Goal: Transaction & Acquisition: Purchase product/service

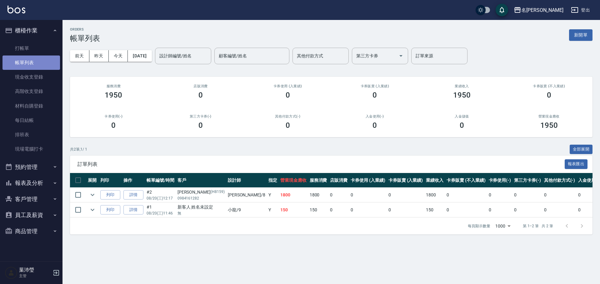
click at [17, 57] on link "帳單列表" at bounding box center [30, 63] width 57 height 14
click at [21, 48] on link "打帳單" at bounding box center [30, 48] width 57 height 14
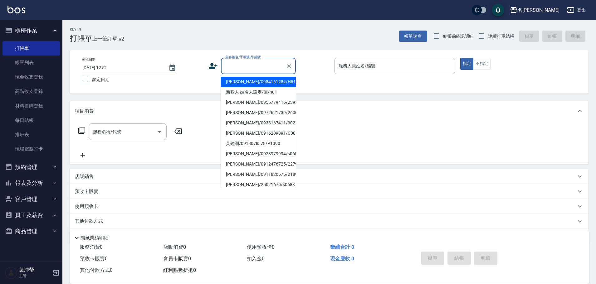
click at [245, 70] on input "顧客姓名/手機號碼/編號" at bounding box center [254, 66] width 60 height 11
click at [246, 92] on li "新客人 姓名未設定/無/null" at bounding box center [258, 92] width 75 height 10
type input "新客人 姓名未設定/無/null"
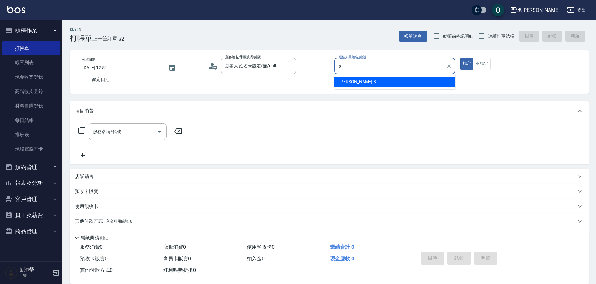
type input "Emma-8"
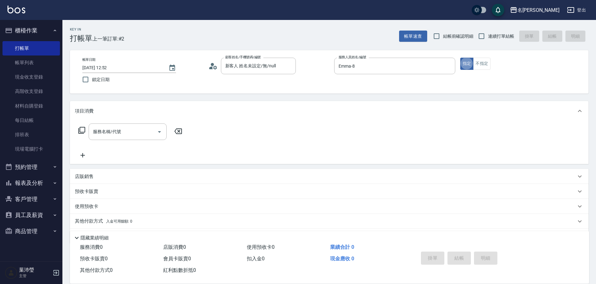
type button "true"
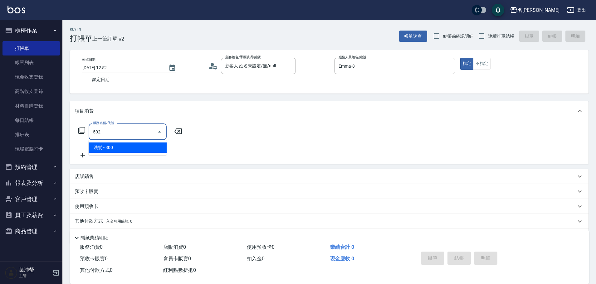
type input "洗髮(502)"
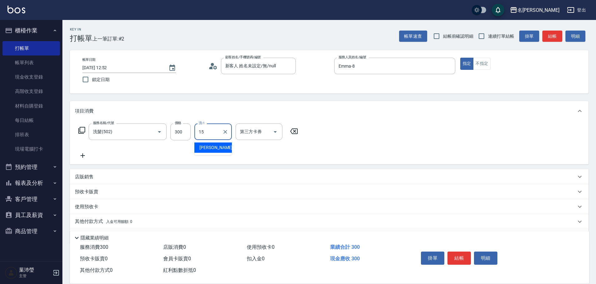
type input "慈均-15"
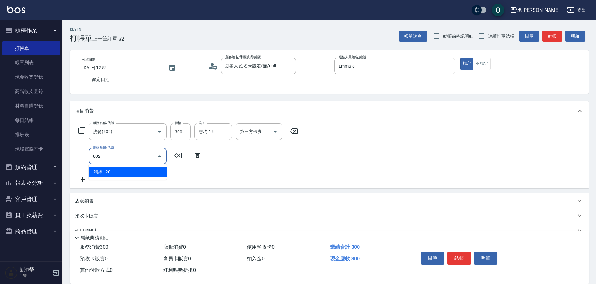
type input "潤絲(802)"
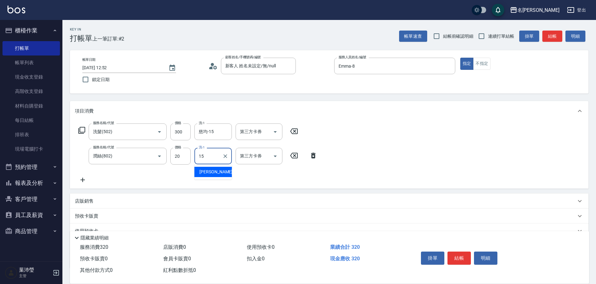
type input "慈均-15"
click at [461, 253] on button "結帳" at bounding box center [459, 258] width 23 height 13
